Goal: Information Seeking & Learning: Check status

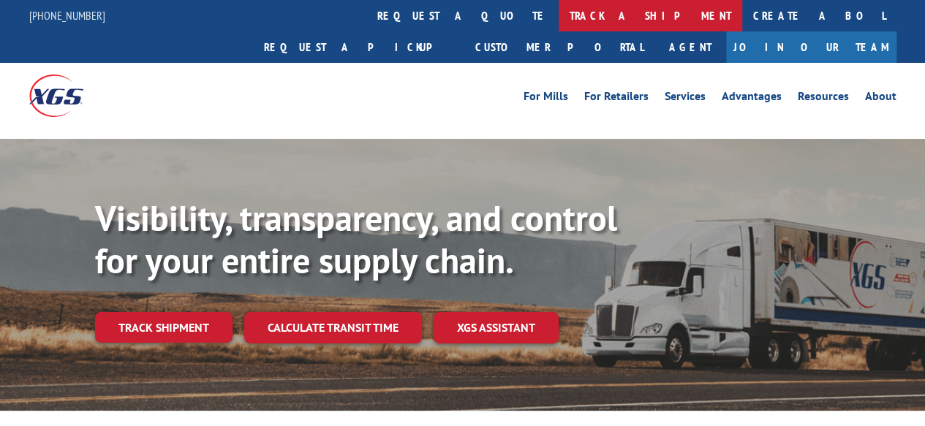
click at [559, 14] on link "track a shipment" at bounding box center [650, 15] width 183 height 31
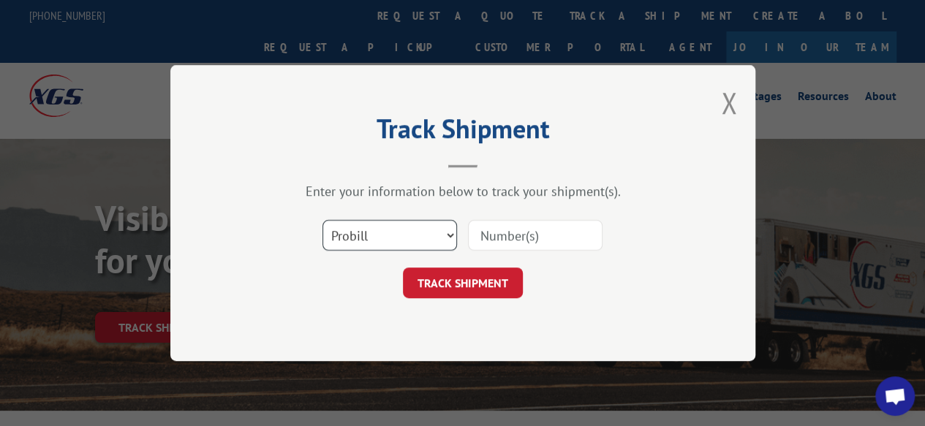
click at [386, 234] on select "Select category... Probill BOL PO" at bounding box center [389, 235] width 135 height 31
select select "bol"
click at [322, 220] on select "Select category... Probill BOL PO" at bounding box center [389, 235] width 135 height 31
click at [523, 242] on input at bounding box center [535, 235] width 135 height 31
paste input "646964"
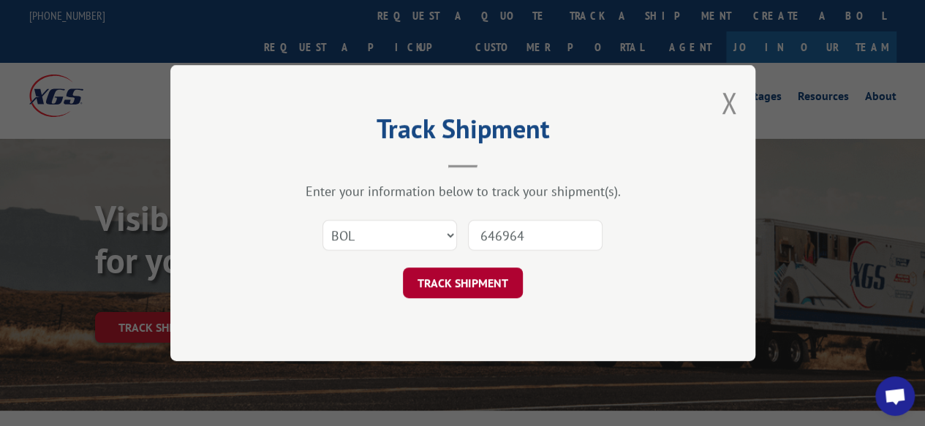
type input "646964"
click at [496, 274] on button "TRACK SHIPMENT" at bounding box center [463, 283] width 120 height 31
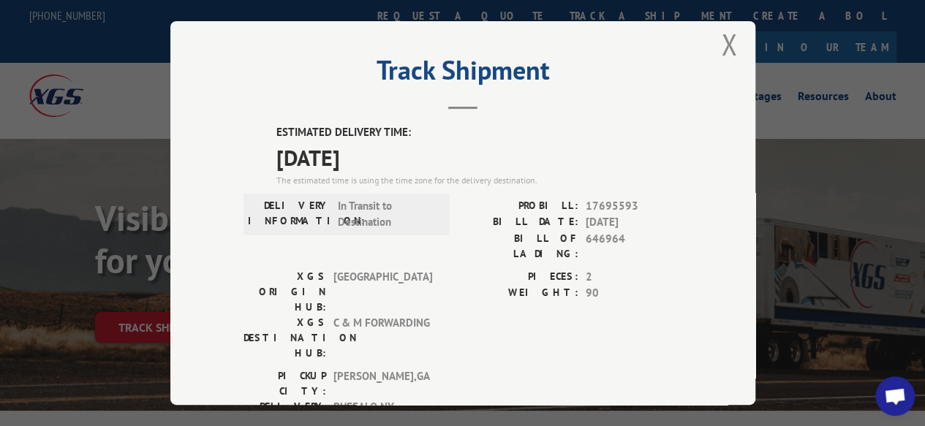
scroll to position [12, 0]
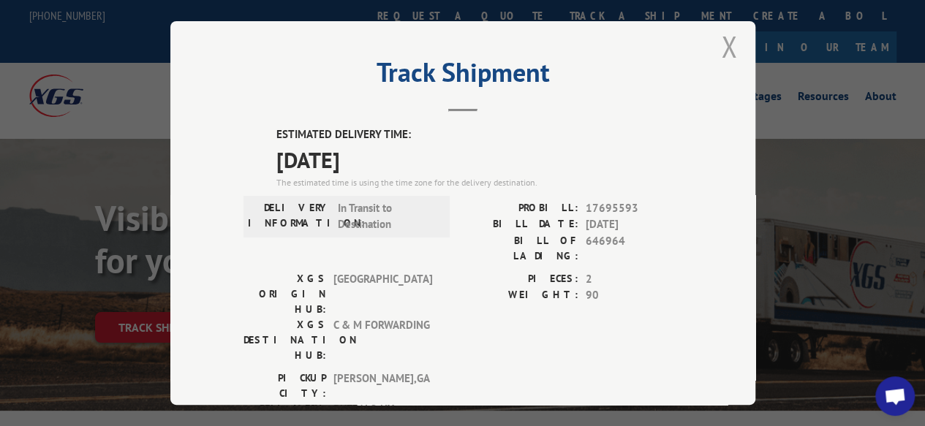
click at [724, 40] on button "Close modal" at bounding box center [729, 46] width 16 height 39
